Goal: Task Accomplishment & Management: Use online tool/utility

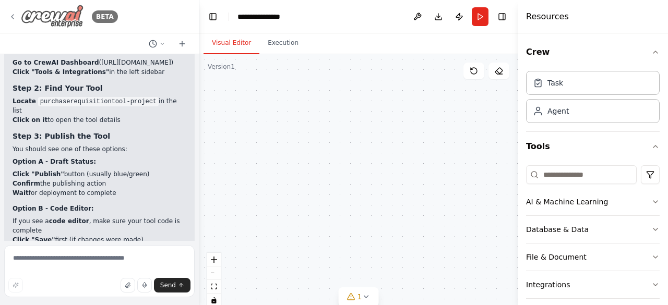
click at [70, 13] on img at bounding box center [52, 16] width 63 height 23
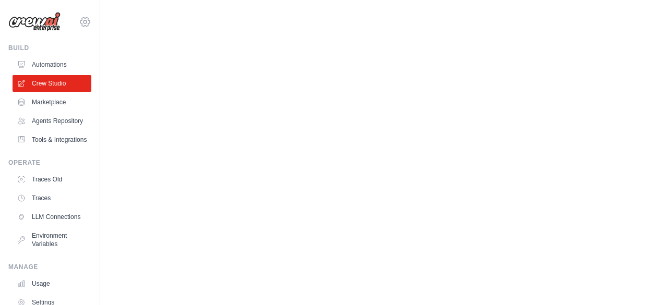
click at [79, 17] on icon at bounding box center [85, 22] width 13 height 13
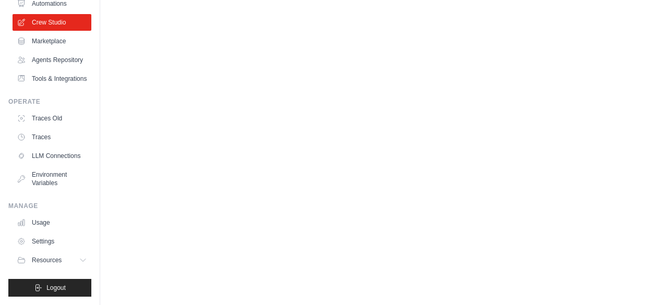
scroll to position [86, 0]
click at [38, 288] on icon "submit" at bounding box center [39, 288] width 6 height 6
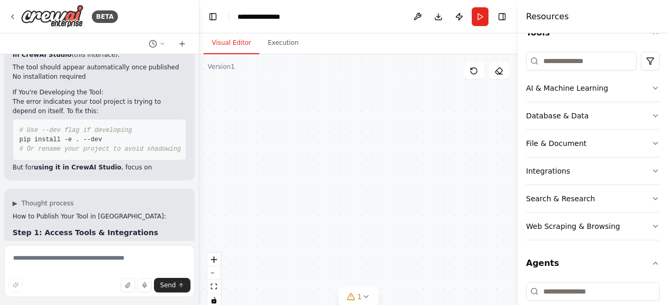
scroll to position [5090, 0]
